Goal: Task Accomplishment & Management: Manage account settings

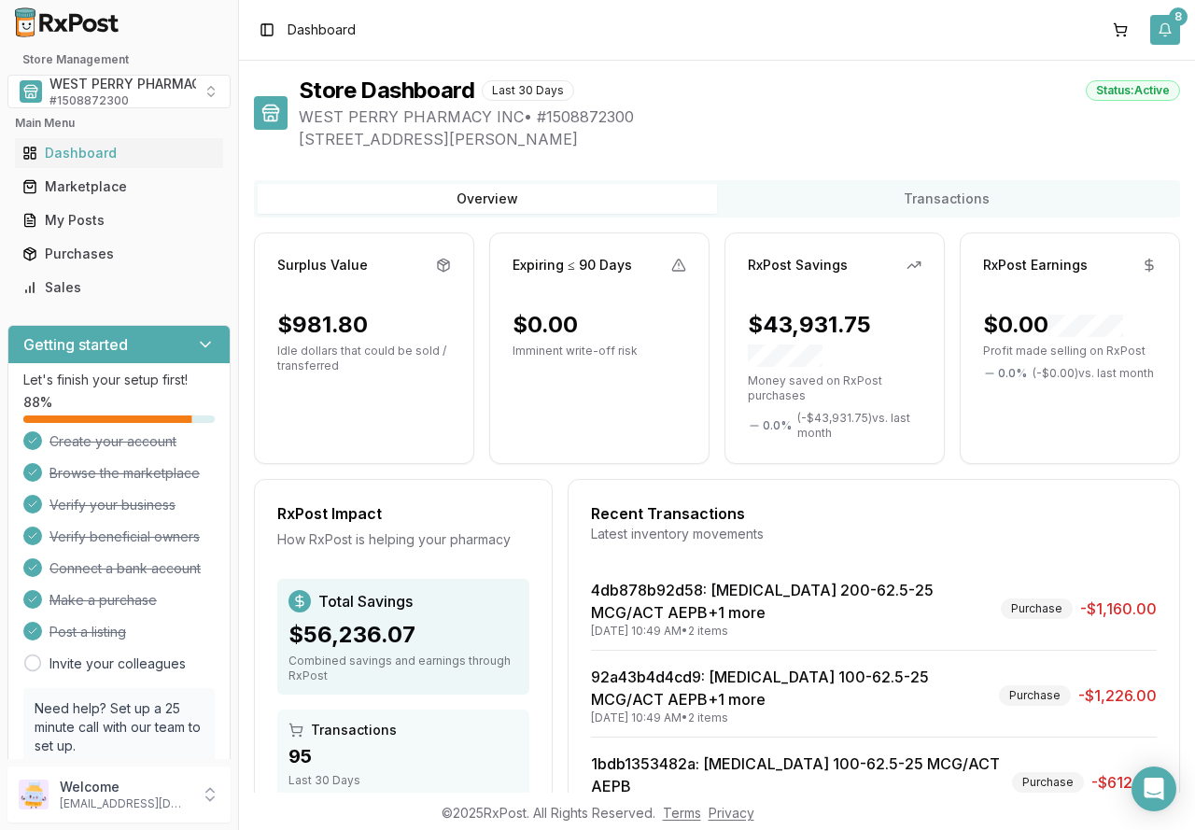
click at [1165, 25] on button "8" at bounding box center [1165, 30] width 30 height 30
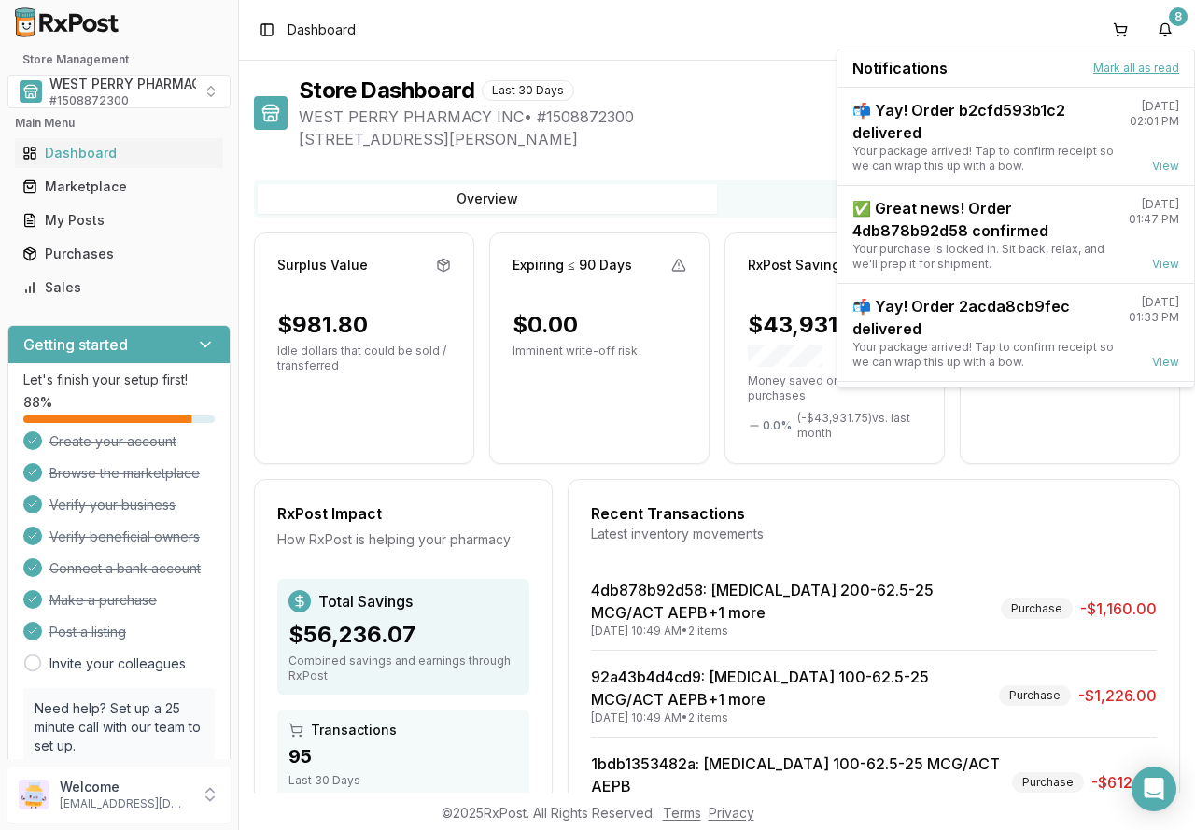
click at [1140, 63] on button "Mark all as read" at bounding box center [1136, 68] width 86 height 15
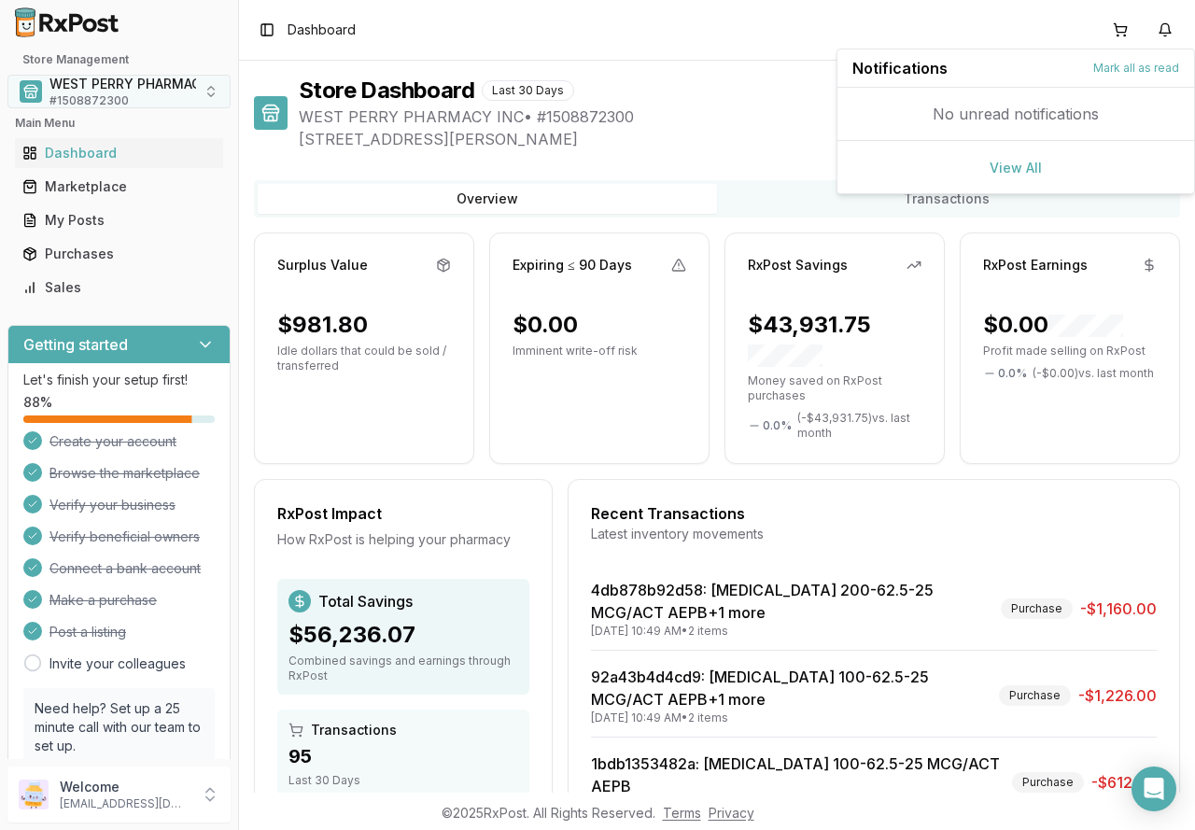
click at [108, 97] on span "# 1508872300" at bounding box center [88, 100] width 79 height 15
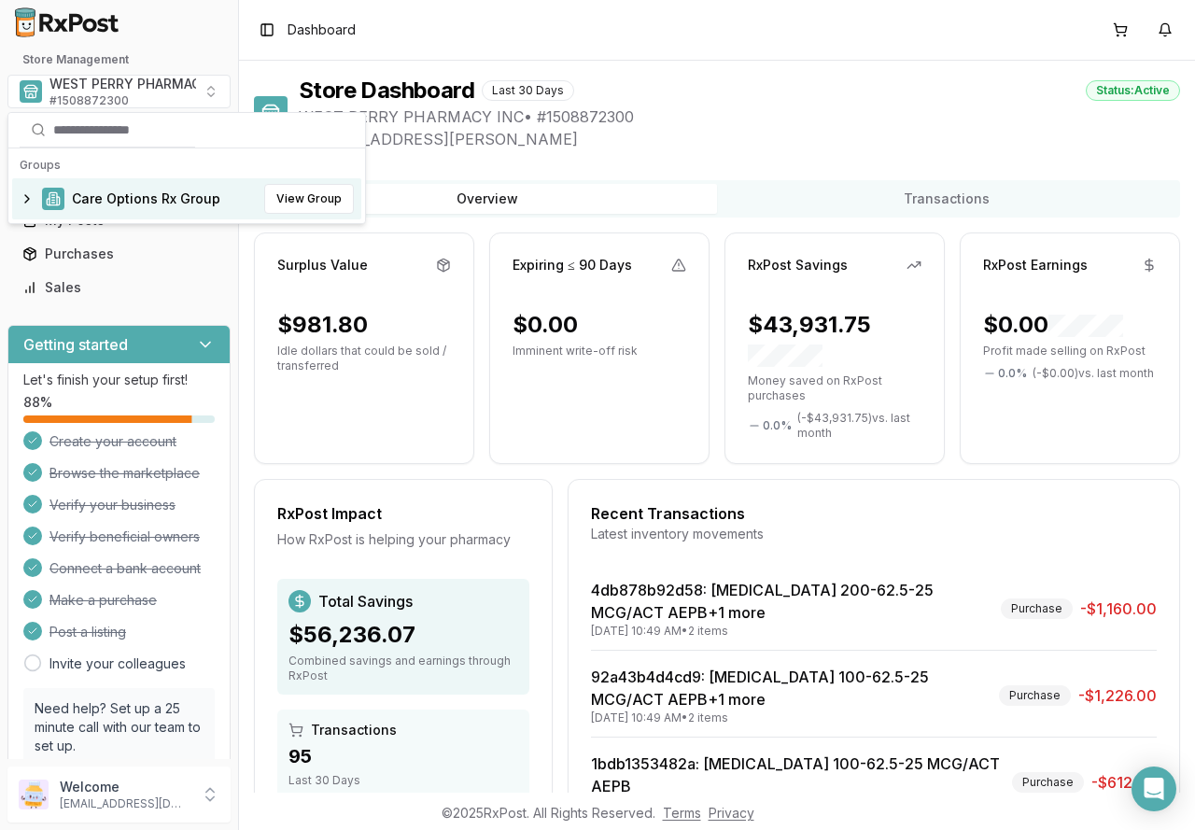
click at [110, 199] on span "Care Options Rx Group" at bounding box center [146, 199] width 148 height 19
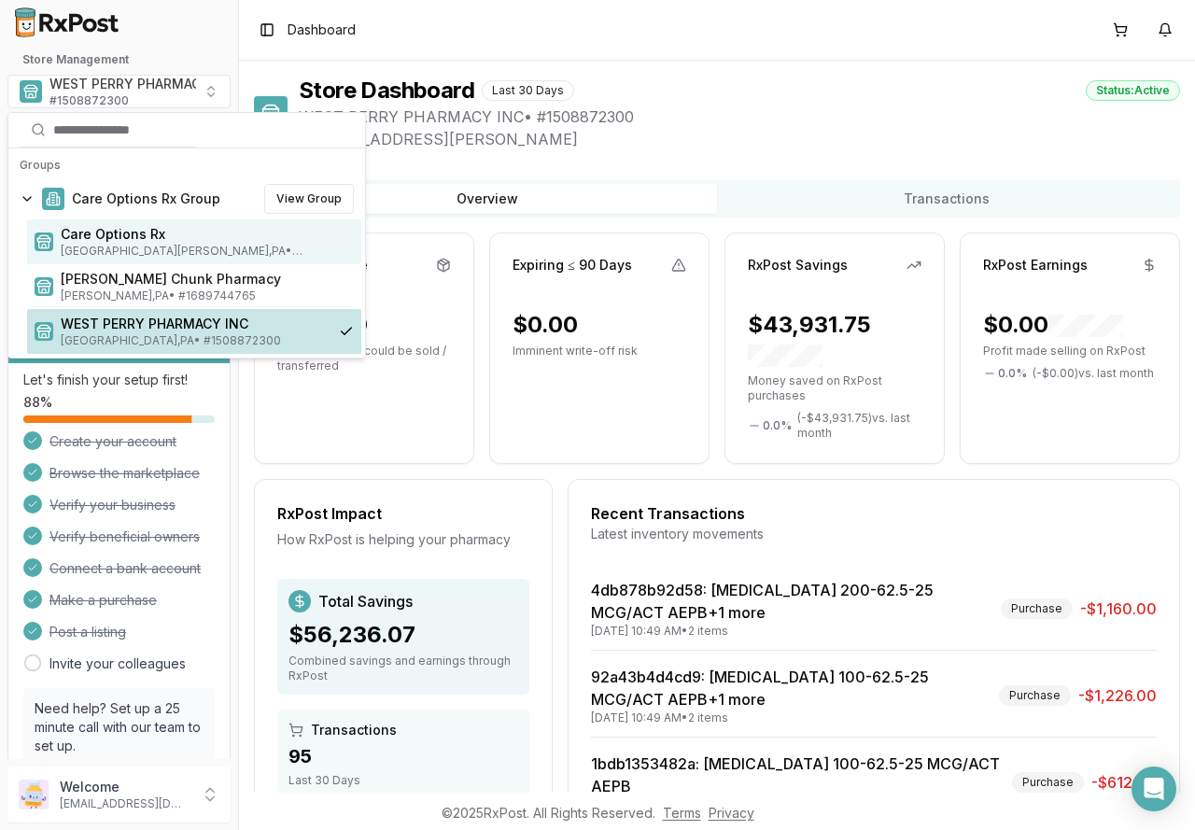
click at [112, 240] on span "Care Options Rx" at bounding box center [207, 234] width 293 height 19
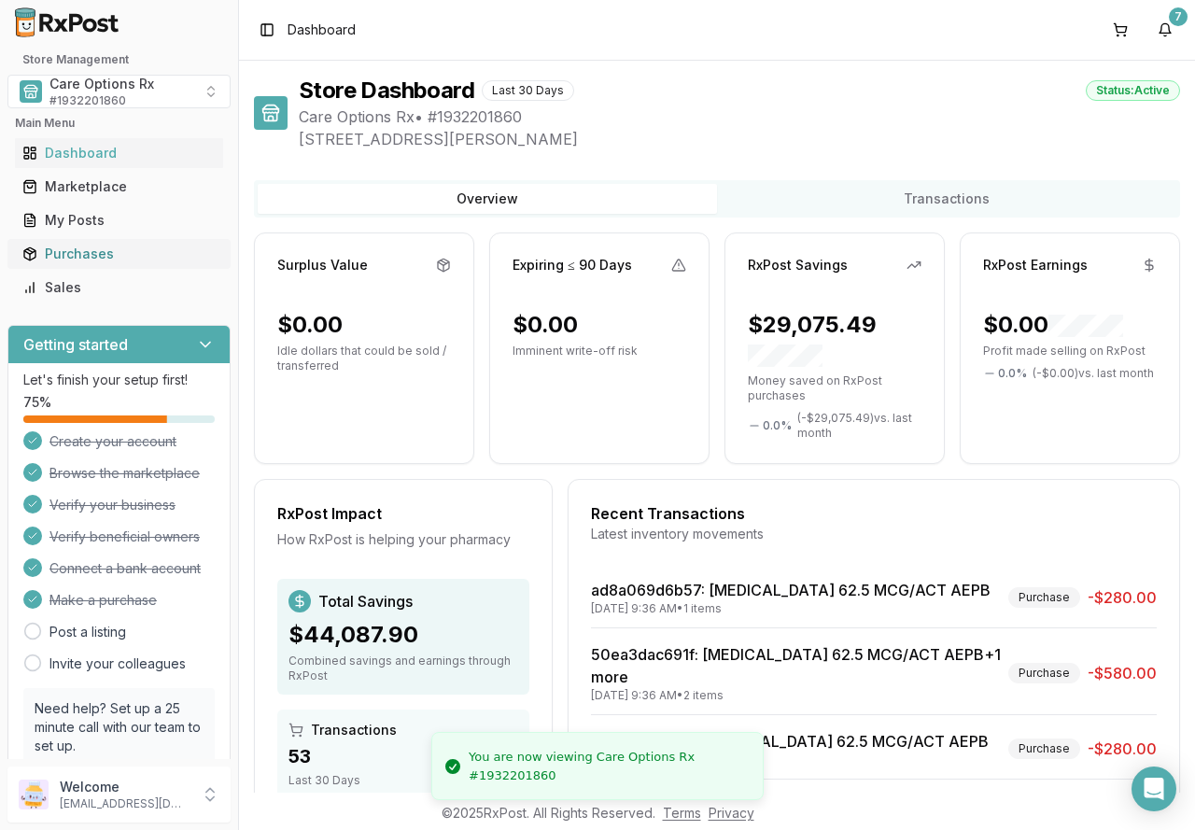
click at [77, 262] on div "Purchases" at bounding box center [118, 254] width 193 height 19
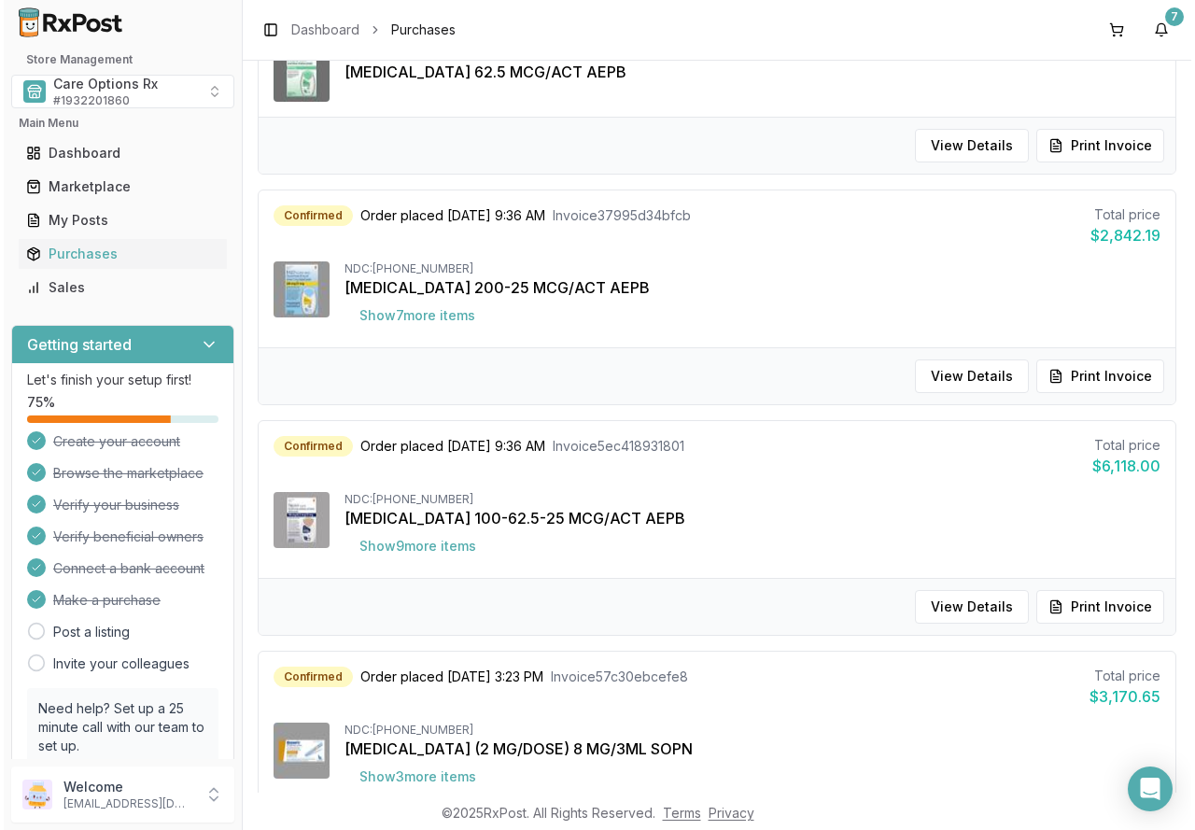
scroll to position [747, 0]
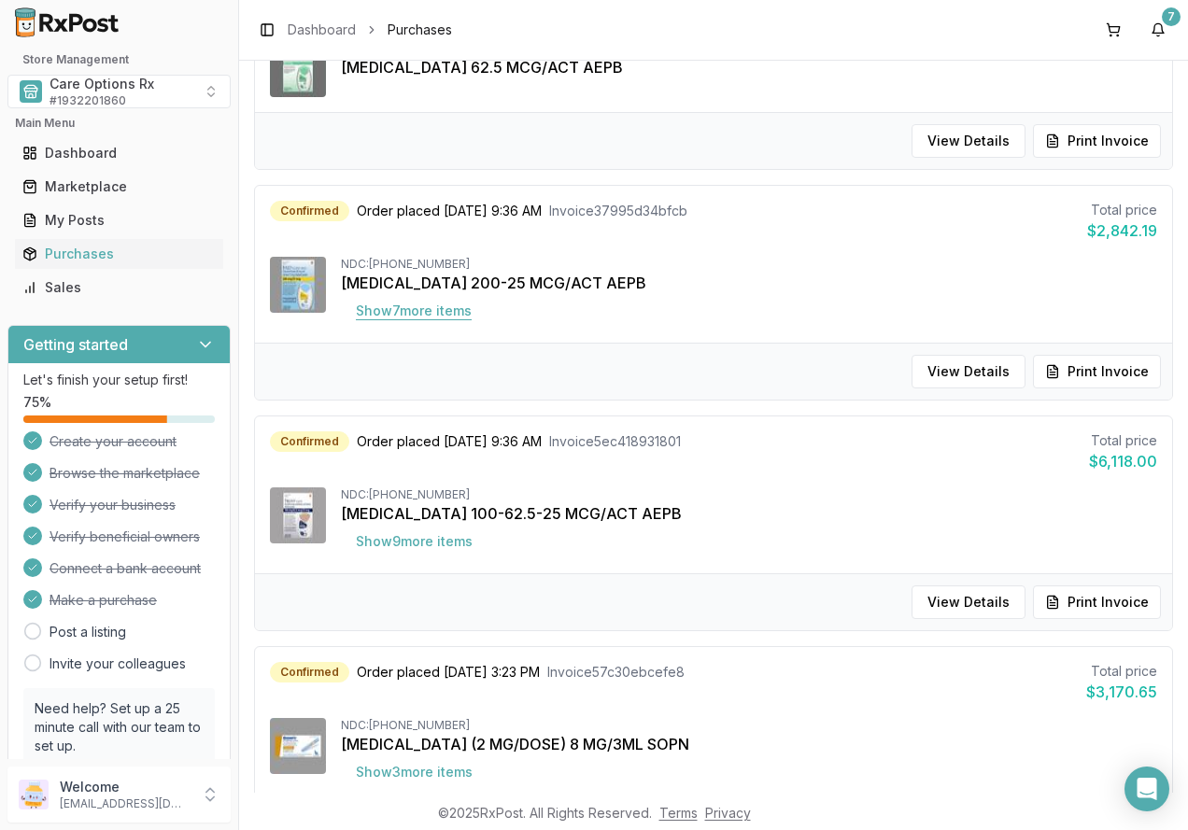
click at [413, 312] on button "Show 7 more item s" at bounding box center [414, 311] width 146 height 34
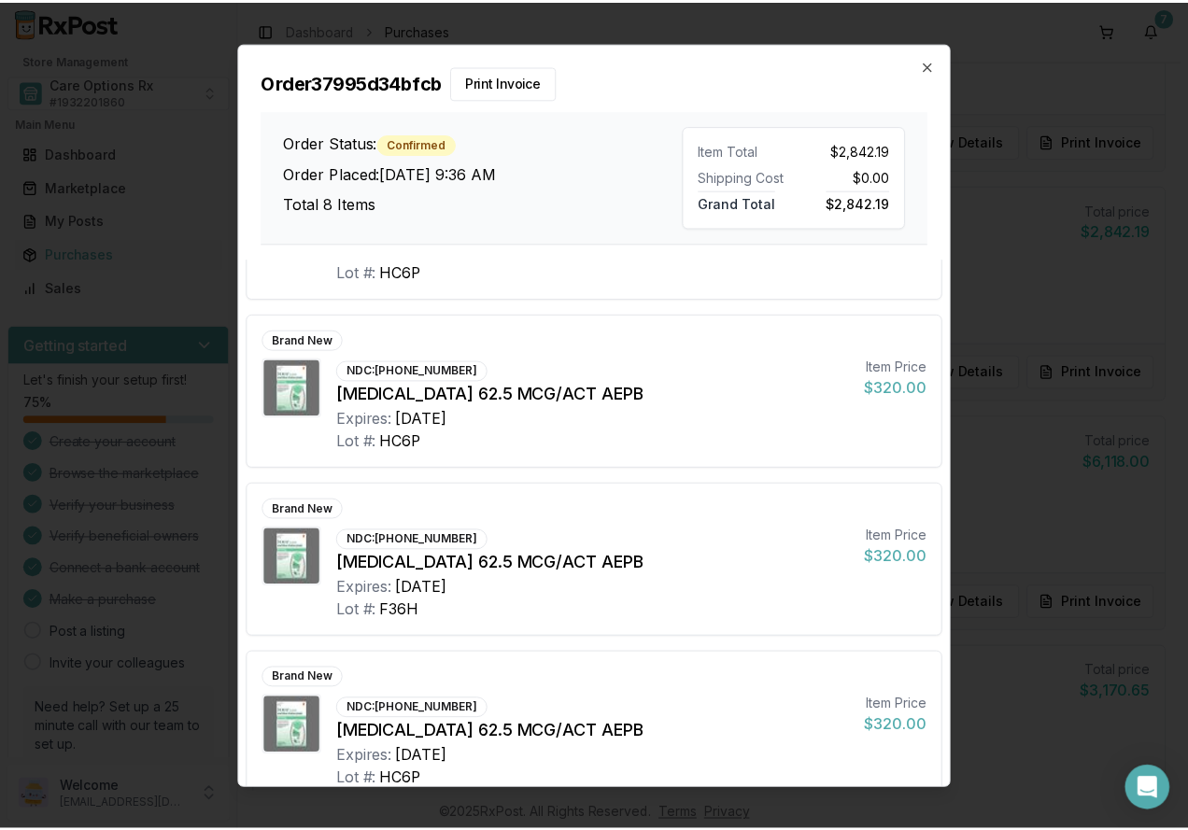
scroll to position [823, 0]
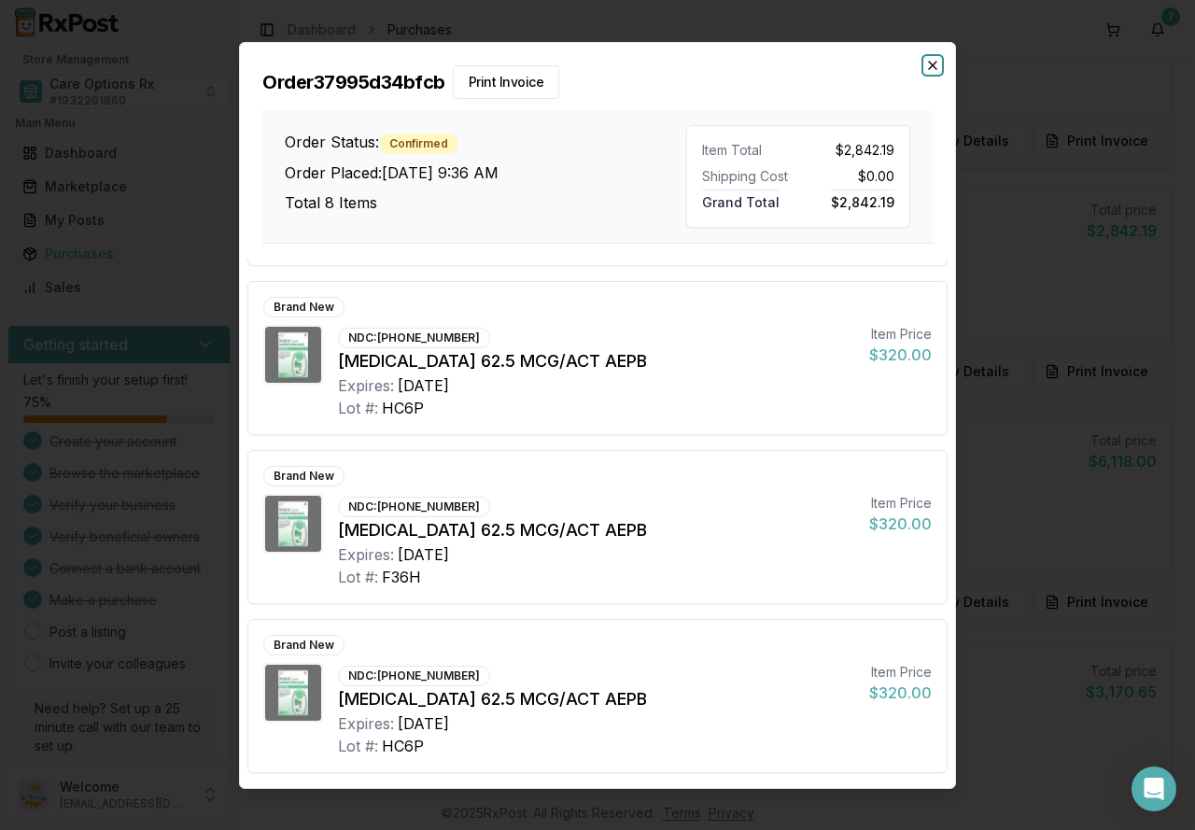
click at [929, 67] on icon "button" at bounding box center [932, 64] width 15 height 15
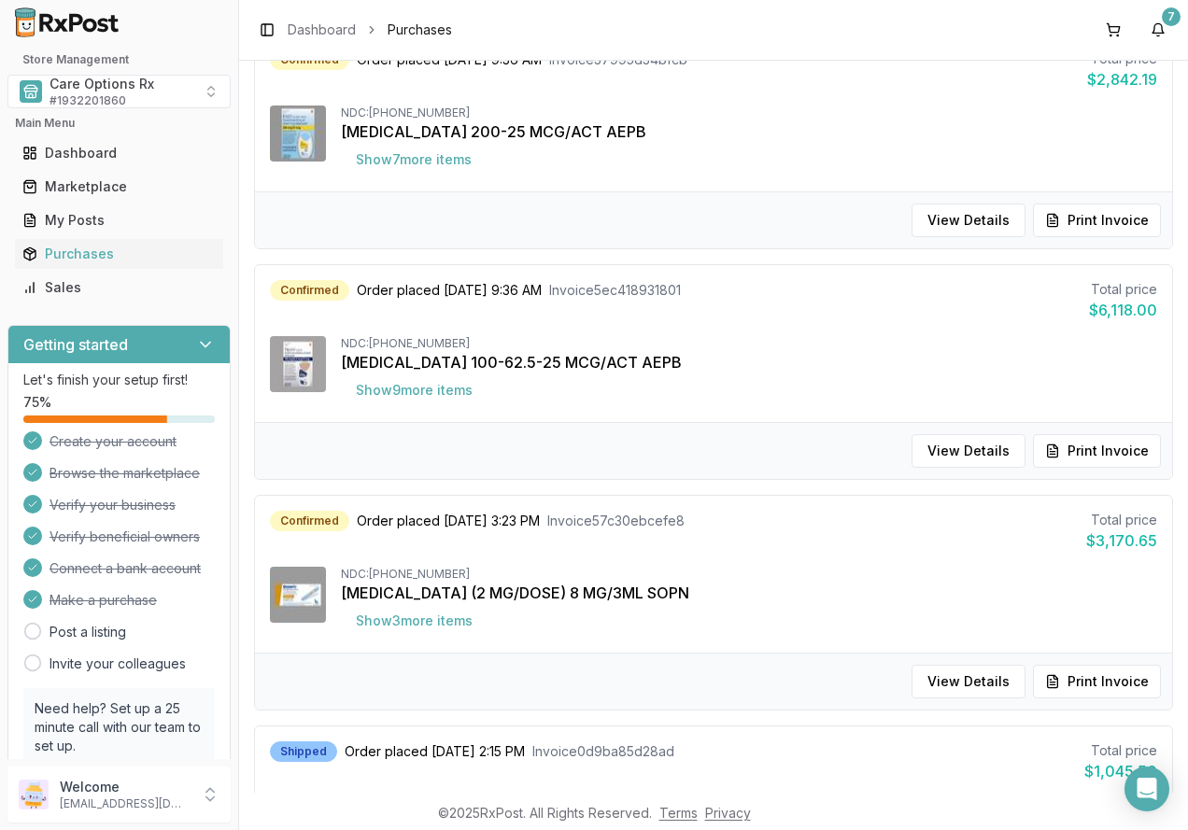
scroll to position [934, 0]
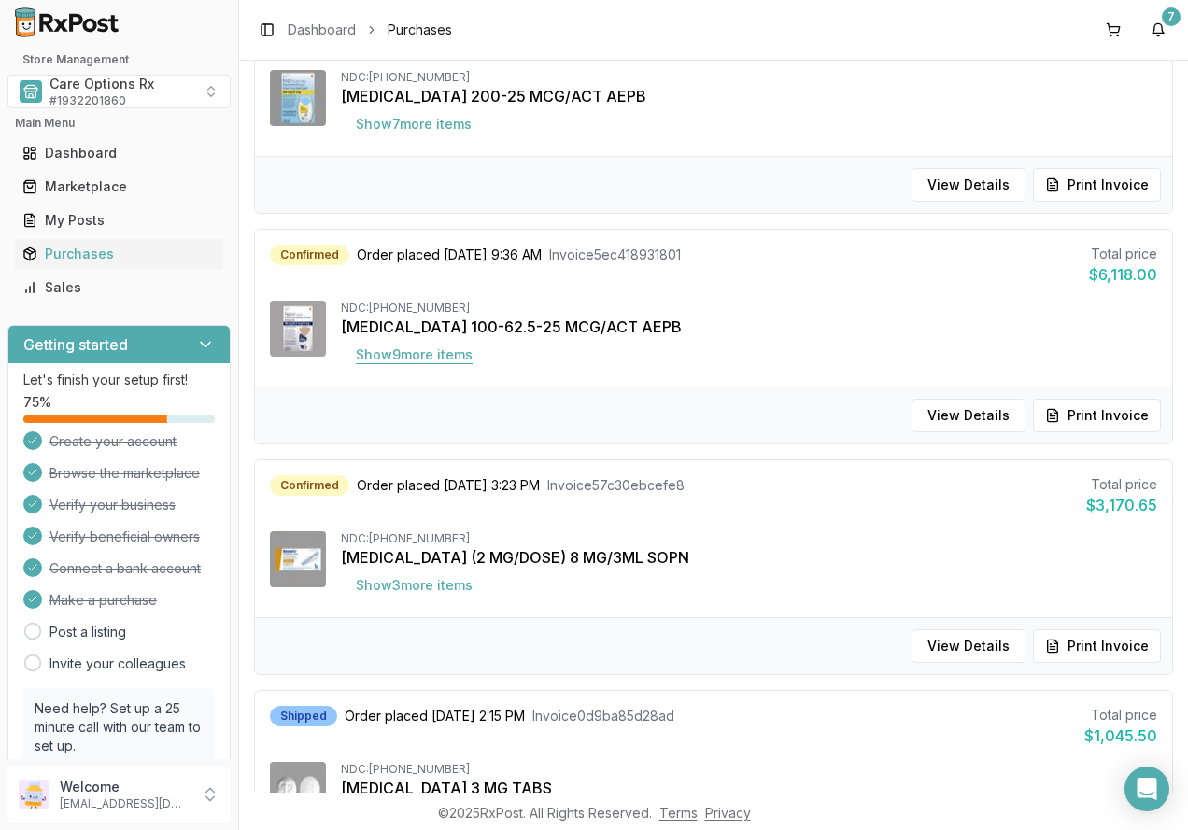
click at [438, 362] on button "Show 9 more item s" at bounding box center [414, 355] width 147 height 34
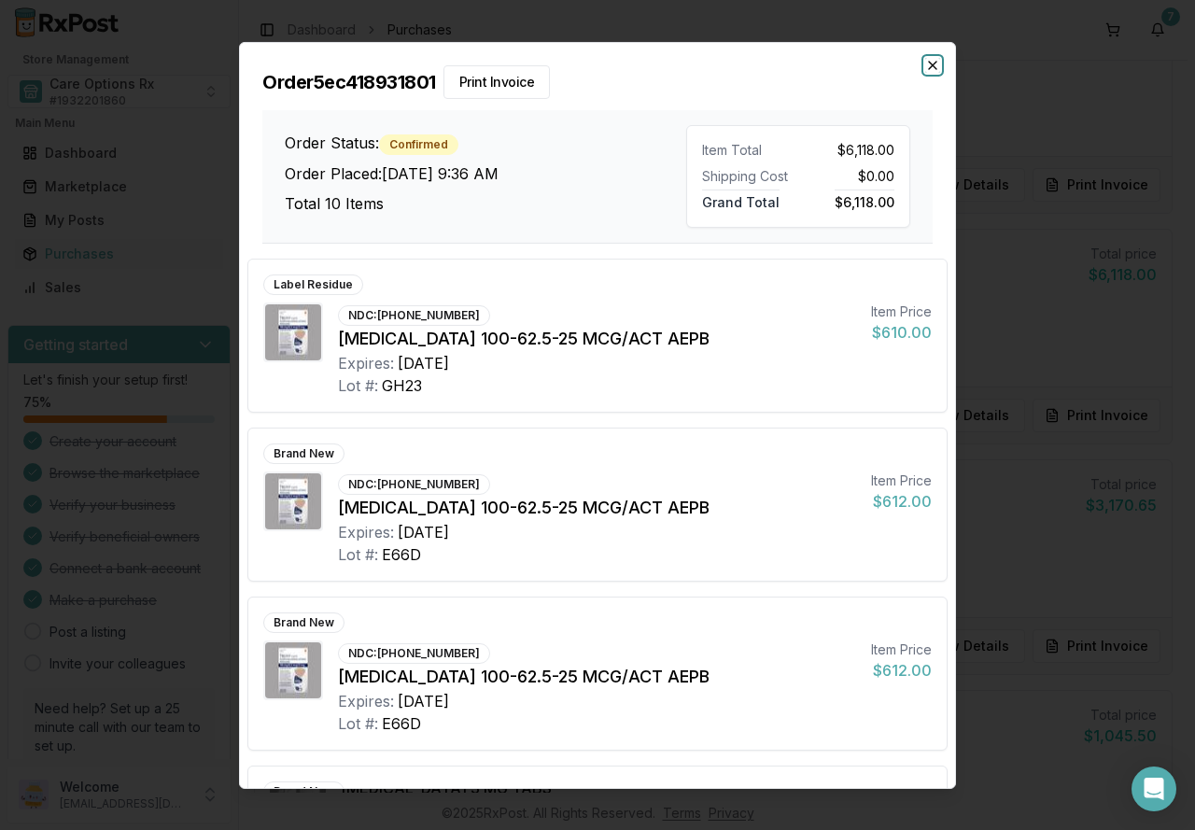
click at [929, 67] on icon "button" at bounding box center [932, 64] width 15 height 15
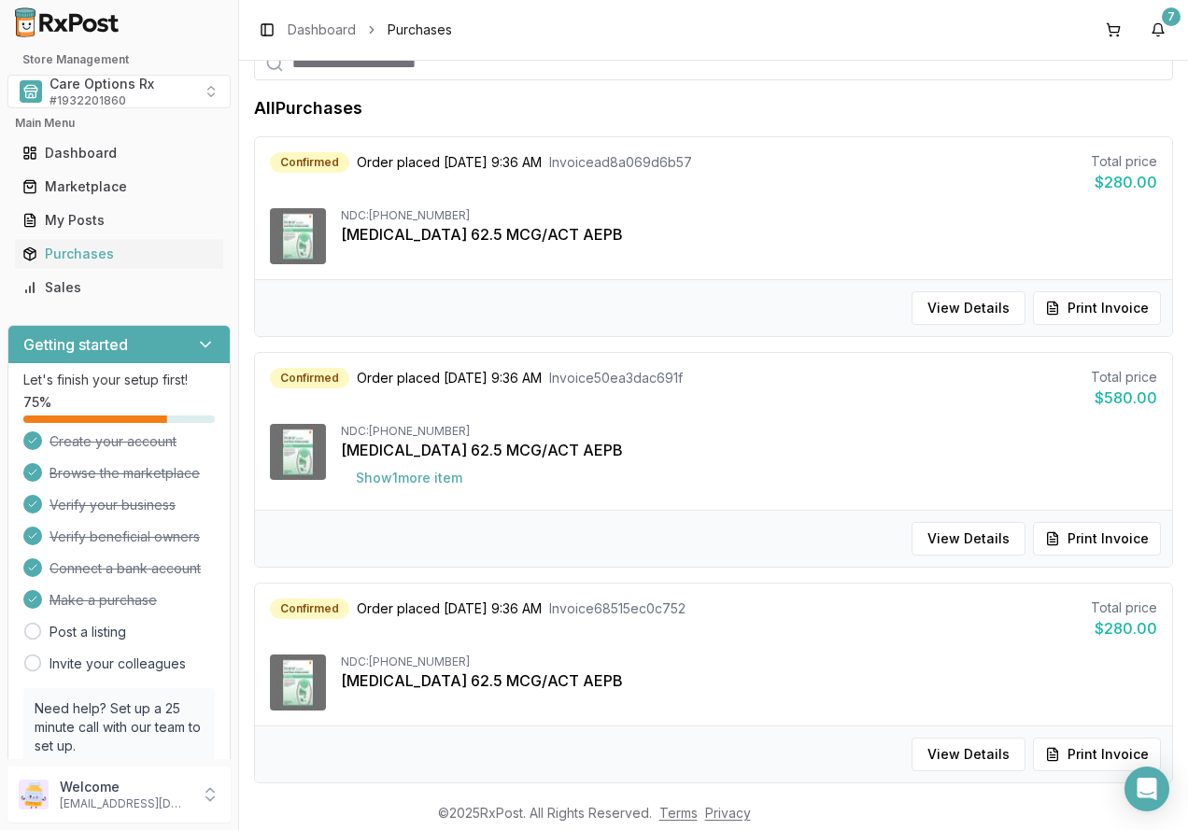
scroll to position [0, 0]
